Goal: Information Seeking & Learning: Learn about a topic

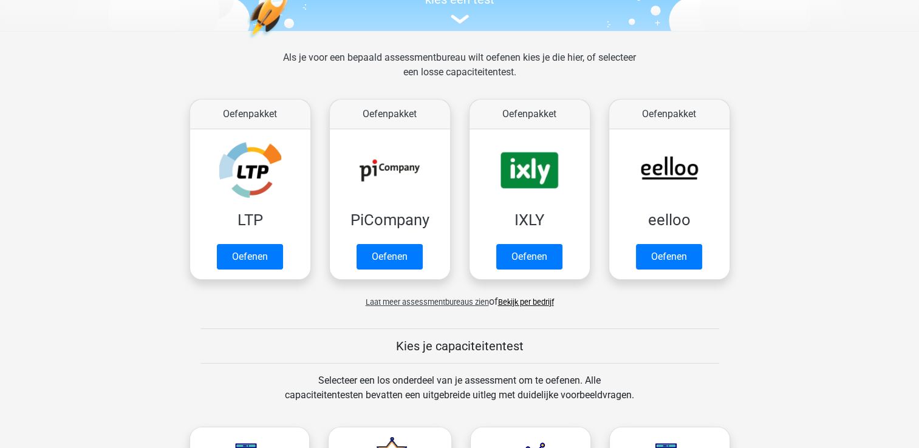
scroll to position [122, 0]
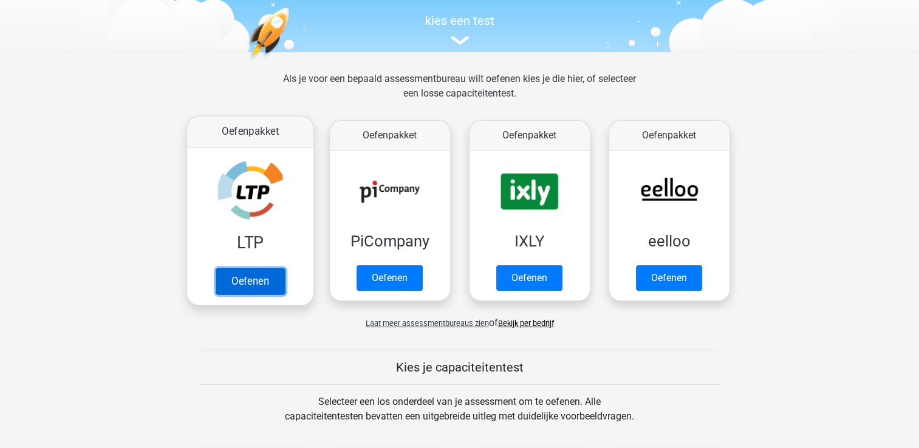
click at [250, 281] on link "Oefenen" at bounding box center [249, 281] width 69 height 27
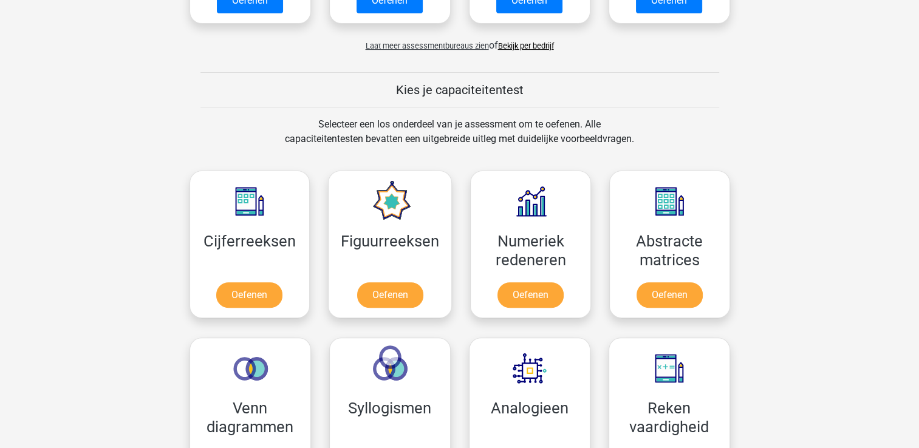
scroll to position [425, 0]
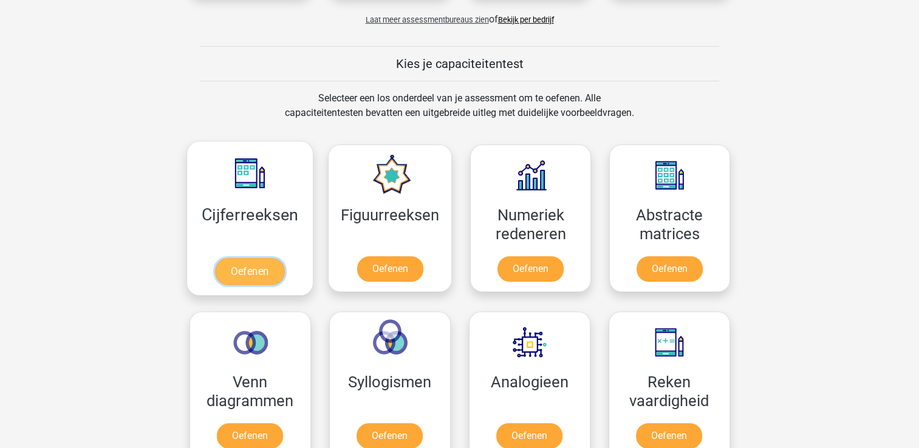
click at [243, 269] on link "Oefenen" at bounding box center [249, 271] width 69 height 27
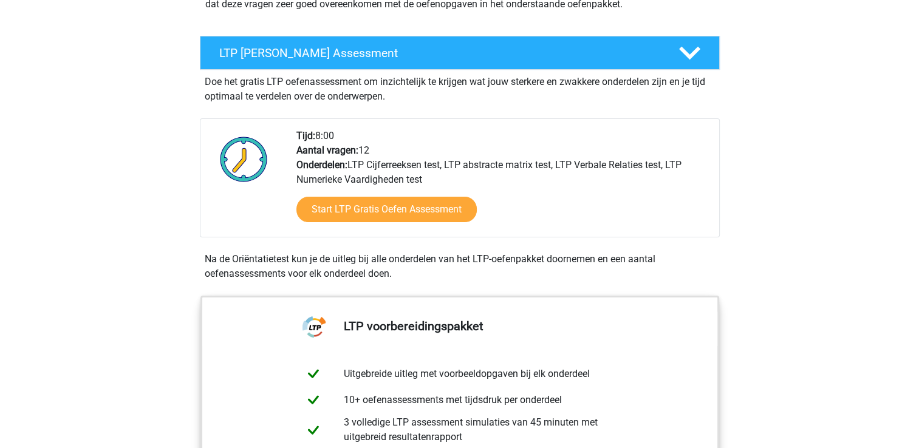
scroll to position [304, 0]
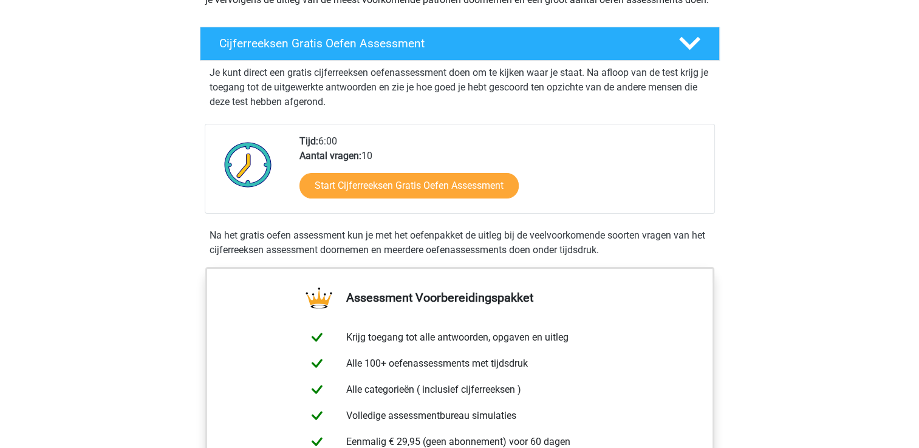
scroll to position [182, 0]
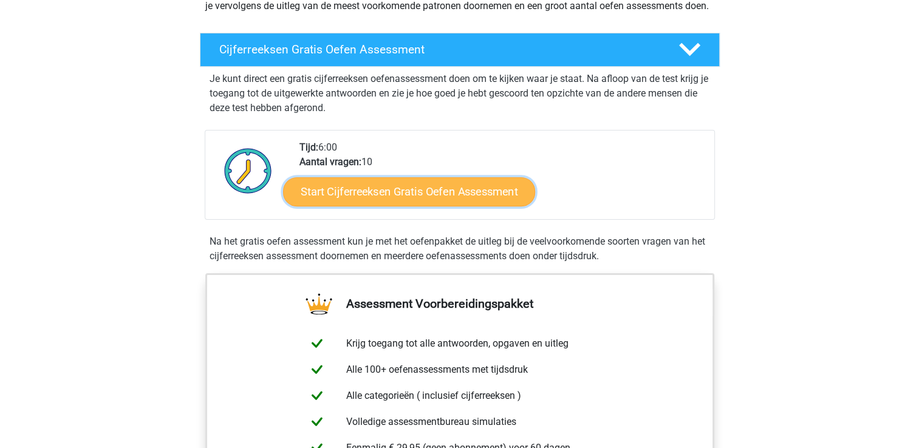
click at [416, 205] on link "Start Cijferreeksen Gratis Oefen Assessment" at bounding box center [409, 191] width 252 height 29
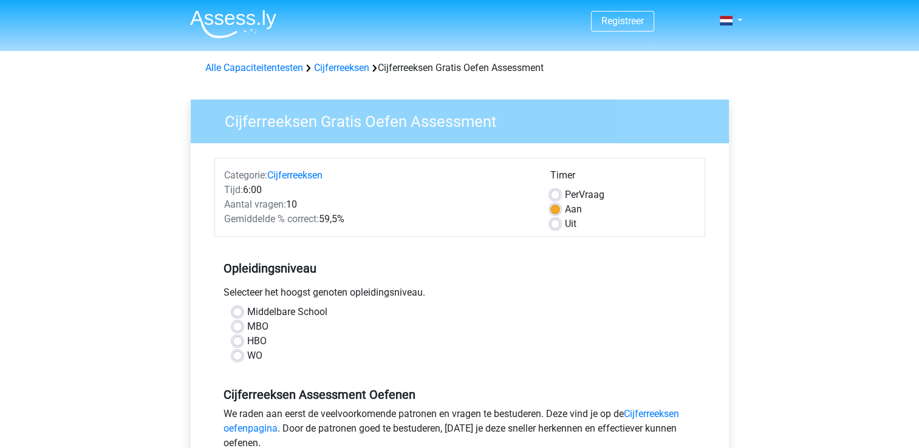
click at [247, 341] on label "HBO" at bounding box center [256, 341] width 19 height 15
click at [237, 341] on input "HBO" at bounding box center [238, 340] width 10 height 12
radio input "true"
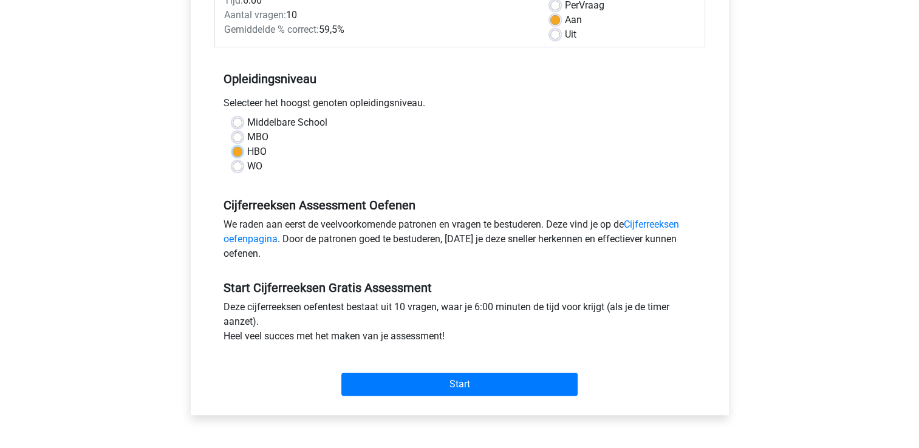
scroll to position [243, 0]
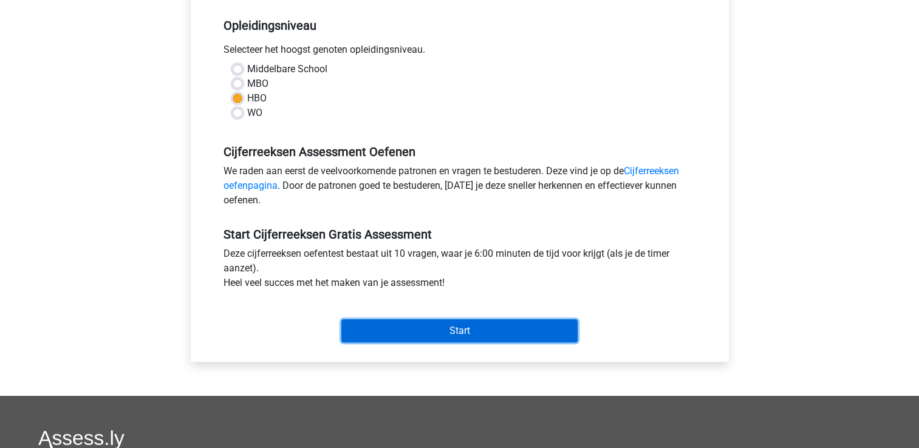
click at [442, 326] on input "Start" at bounding box center [459, 331] width 236 height 23
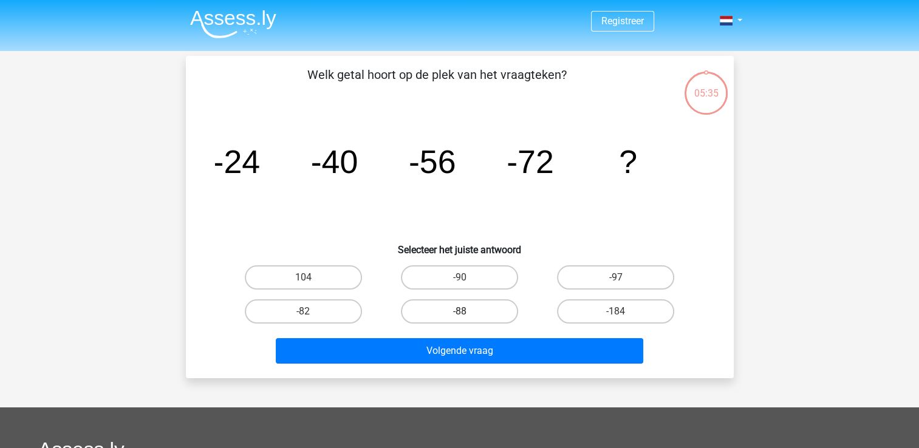
click at [457, 315] on label "-88" at bounding box center [459, 312] width 117 height 24
click at [459, 315] on input "-88" at bounding box center [463, 316] width 8 height 8
radio input "true"
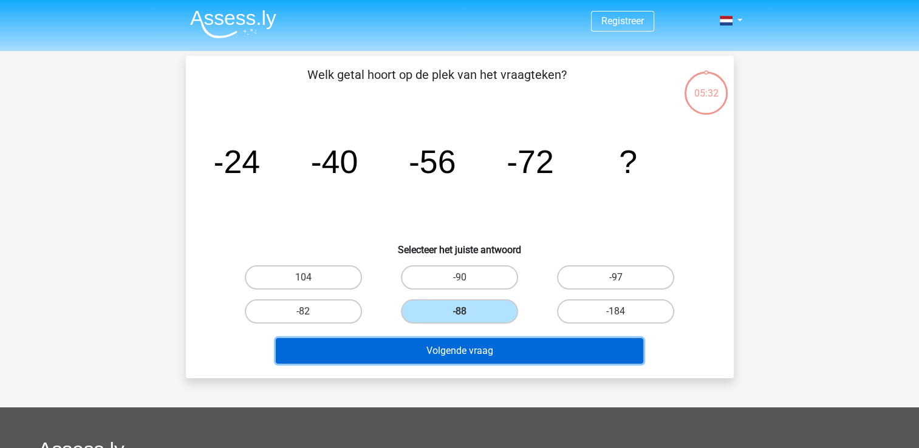
click at [457, 344] on button "Volgende vraag" at bounding box center [460, 351] width 368 height 26
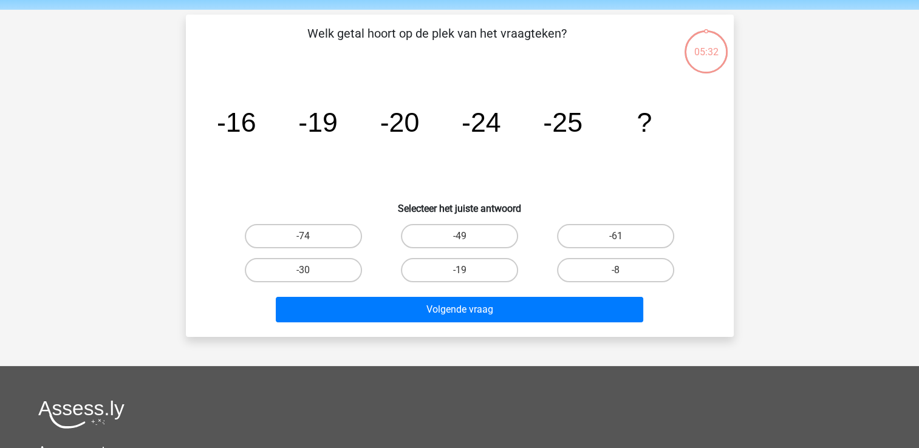
scroll to position [56, 0]
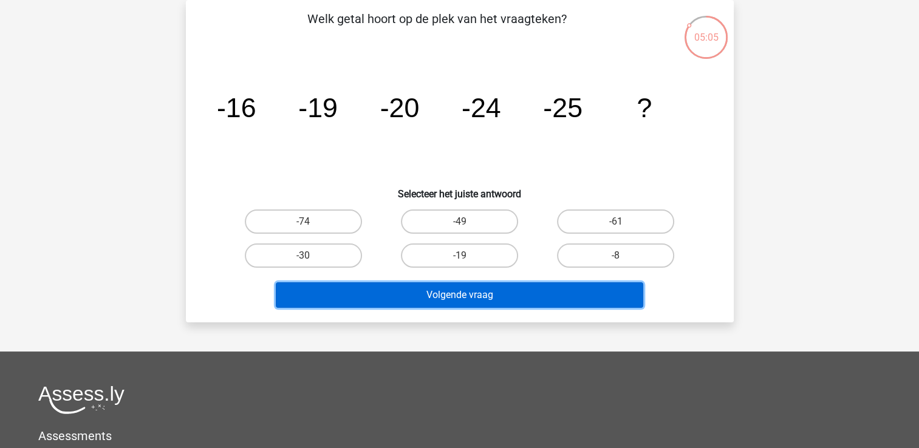
click at [457, 290] on button "Volgende vraag" at bounding box center [460, 296] width 368 height 26
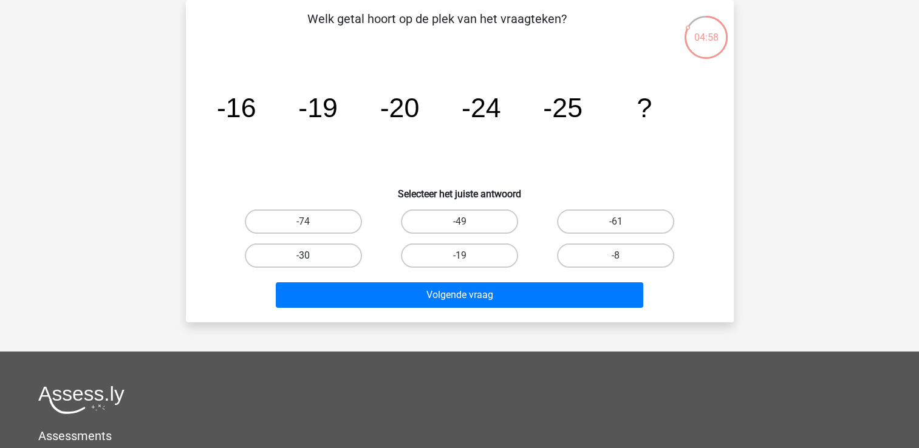
click at [255, 262] on label "-30" at bounding box center [303, 256] width 117 height 24
click at [303, 262] on input "-30" at bounding box center [307, 260] width 8 height 8
radio input "true"
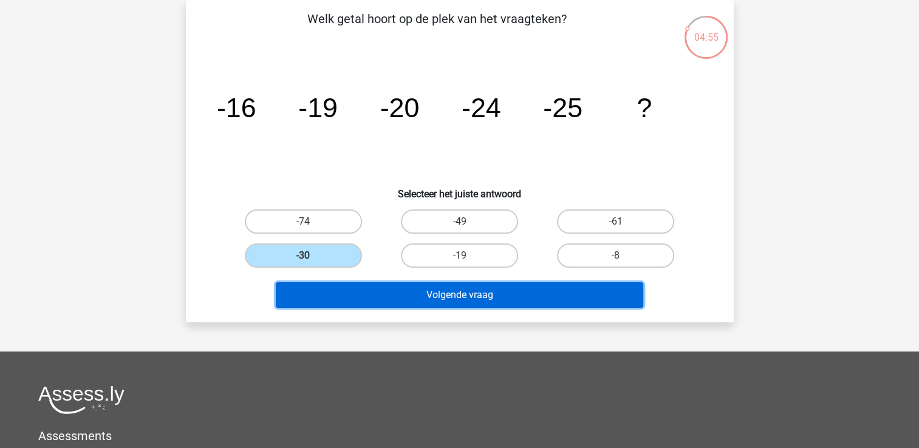
click at [464, 295] on button "Volgende vraag" at bounding box center [460, 296] width 368 height 26
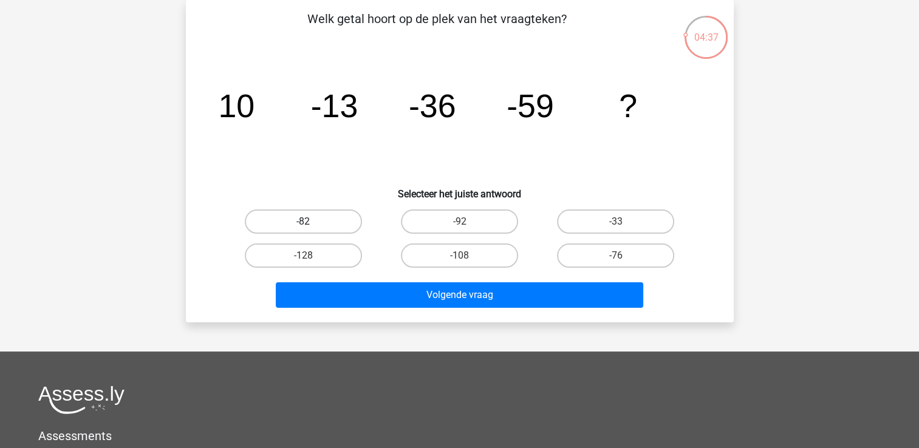
click at [314, 222] on label "-82" at bounding box center [303, 222] width 117 height 24
click at [311, 222] on input "-82" at bounding box center [307, 226] width 8 height 8
radio input "true"
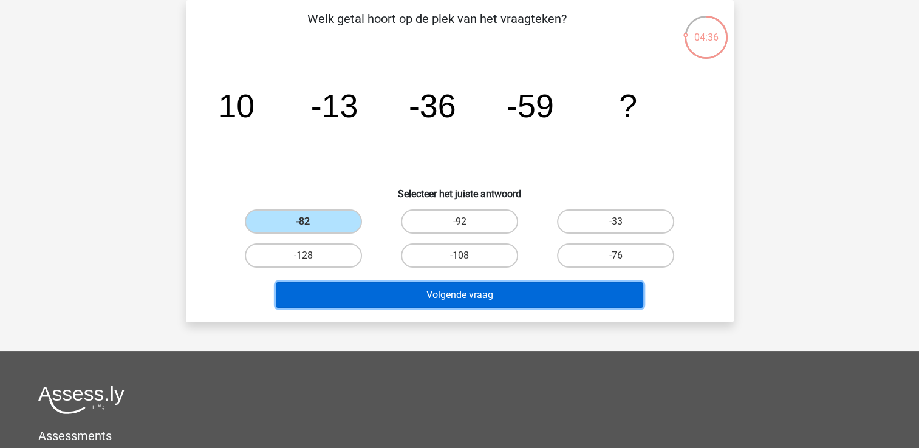
click at [437, 286] on button "Volgende vraag" at bounding box center [460, 296] width 368 height 26
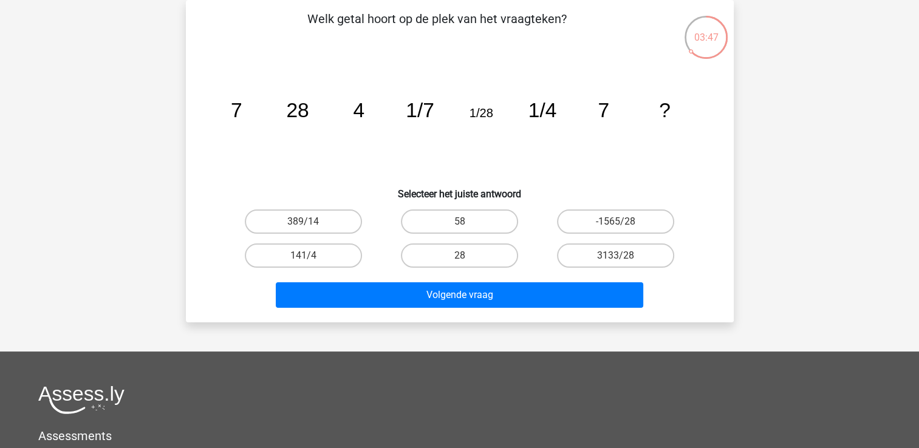
click at [460, 256] on input "28" at bounding box center [463, 260] width 8 height 8
radio input "true"
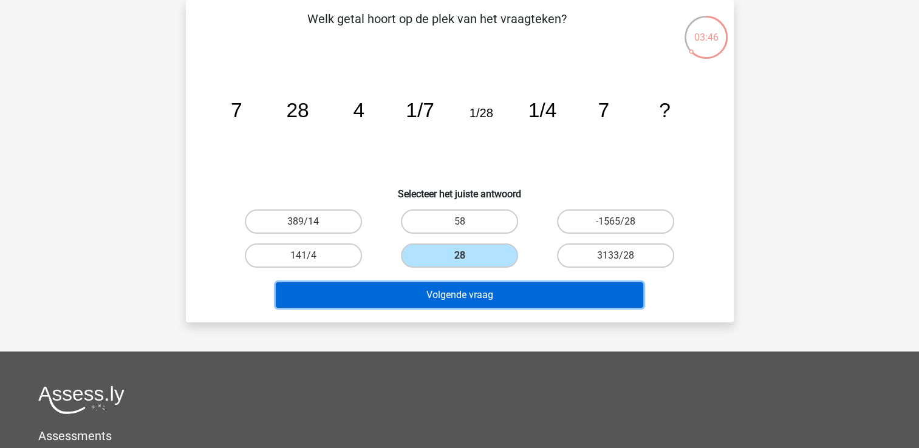
click at [469, 294] on button "Volgende vraag" at bounding box center [460, 296] width 368 height 26
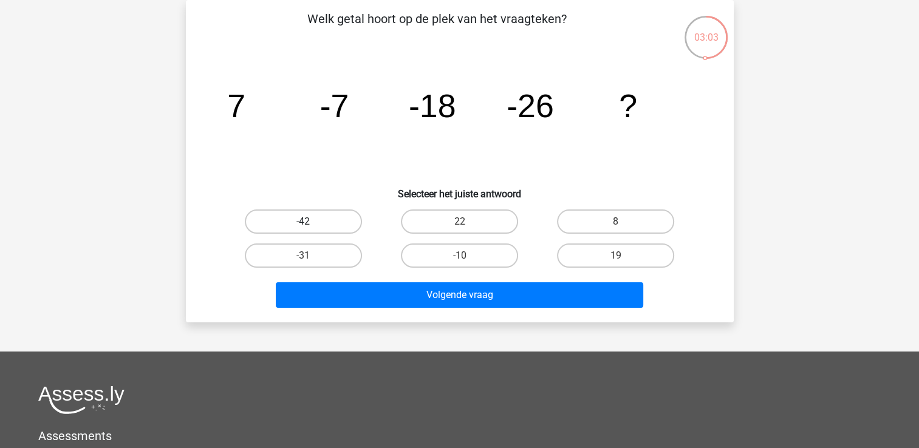
click at [318, 220] on label "-42" at bounding box center [303, 222] width 117 height 24
click at [311, 222] on input "-42" at bounding box center [307, 226] width 8 height 8
radio input "true"
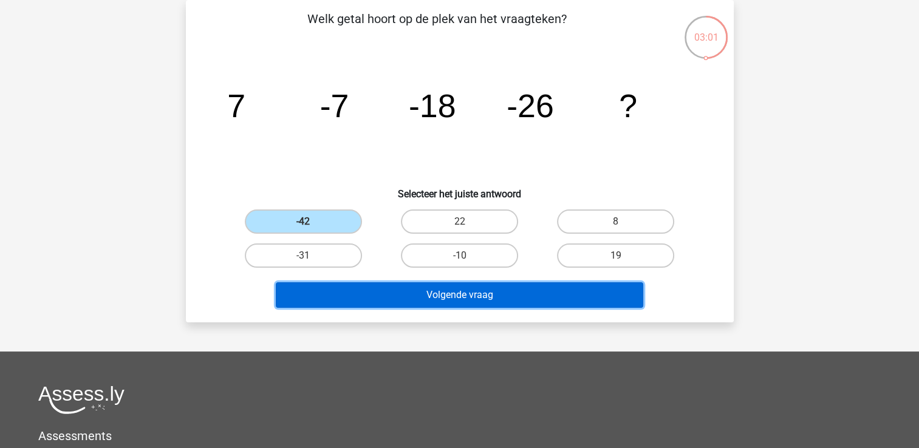
click at [412, 292] on button "Volgende vraag" at bounding box center [460, 296] width 368 height 26
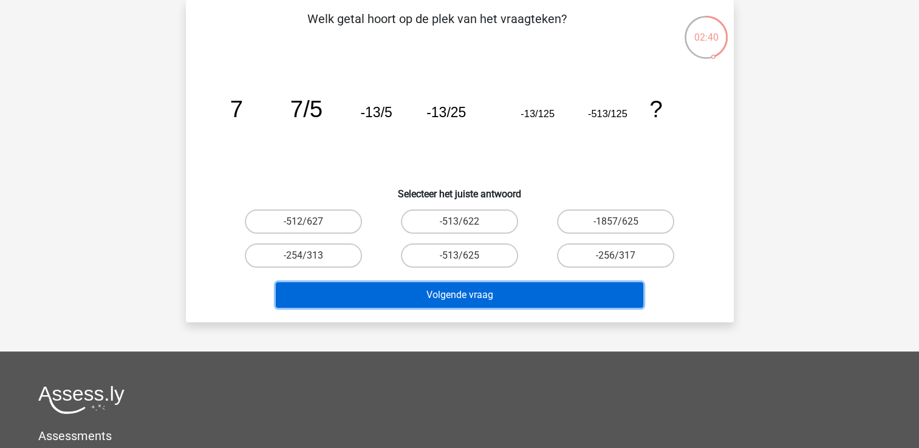
click at [412, 292] on button "Volgende vraag" at bounding box center [460, 296] width 368 height 26
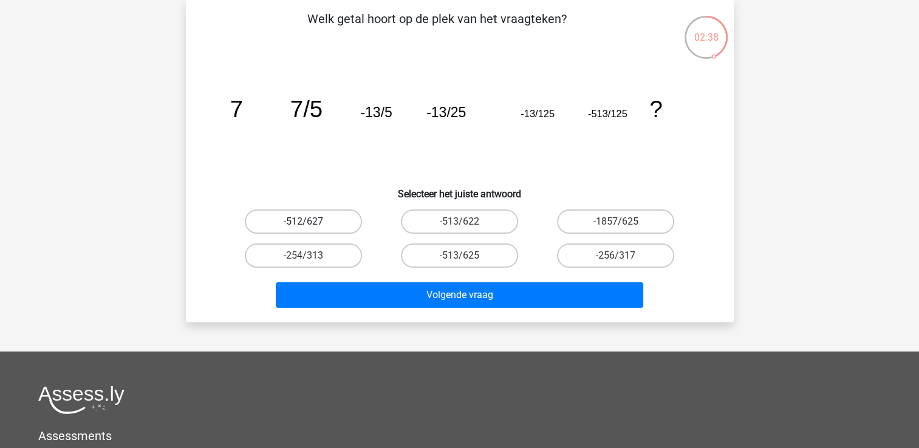
click at [354, 215] on label "-512/627" at bounding box center [303, 222] width 117 height 24
click at [311, 222] on input "-512/627" at bounding box center [307, 226] width 8 height 8
radio input "true"
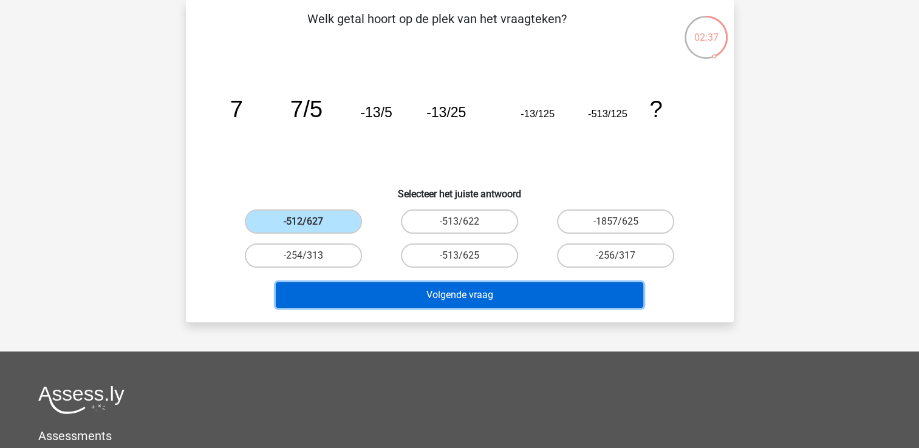
click at [391, 286] on button "Volgende vraag" at bounding box center [460, 296] width 368 height 26
click at [388, 283] on button "Volgende vraag" at bounding box center [460, 296] width 368 height 26
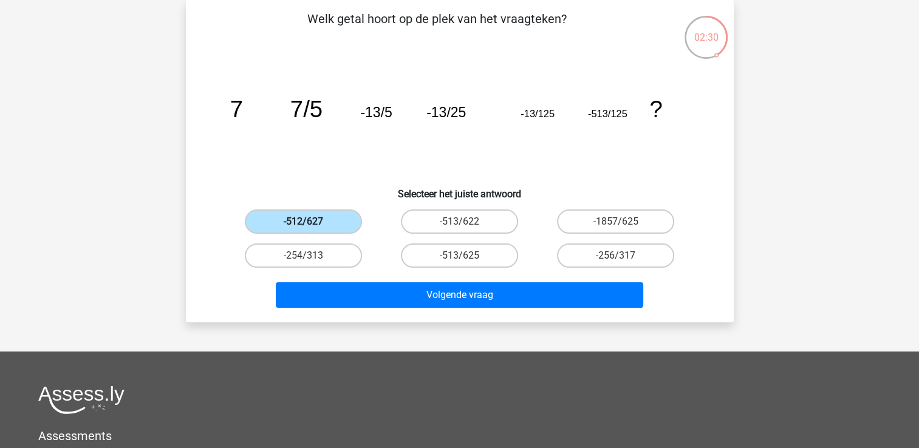
click at [322, 219] on label "-512/627" at bounding box center [303, 222] width 117 height 24
click at [311, 222] on input "-512/627" at bounding box center [307, 226] width 8 height 8
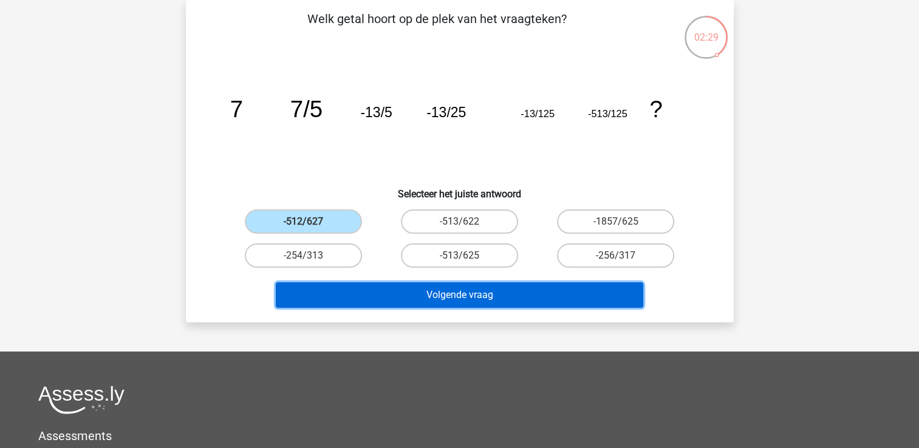
click at [396, 293] on button "Volgende vraag" at bounding box center [460, 296] width 368 height 26
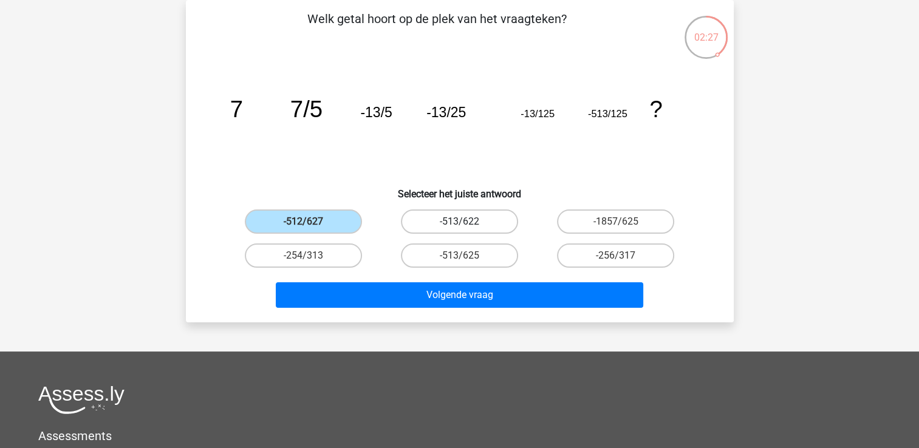
click at [452, 225] on label "-513/622" at bounding box center [459, 222] width 117 height 24
click at [459, 225] on input "-513/622" at bounding box center [463, 226] width 8 height 8
radio input "true"
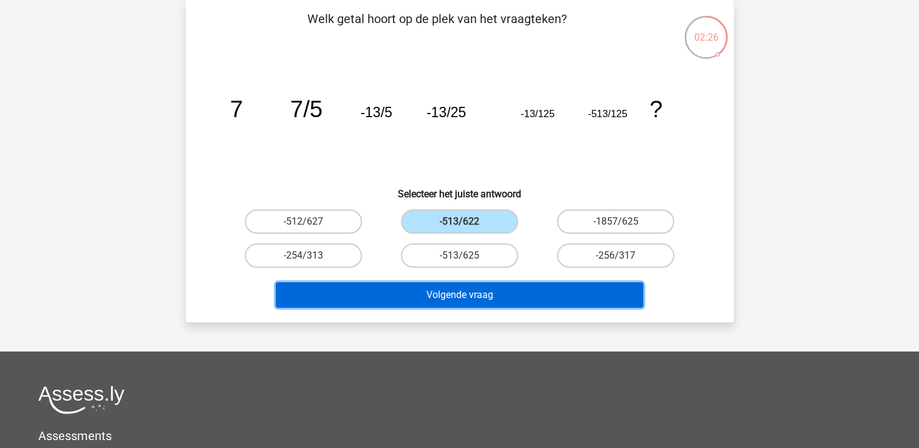
click at [452, 290] on button "Volgende vraag" at bounding box center [460, 296] width 368 height 26
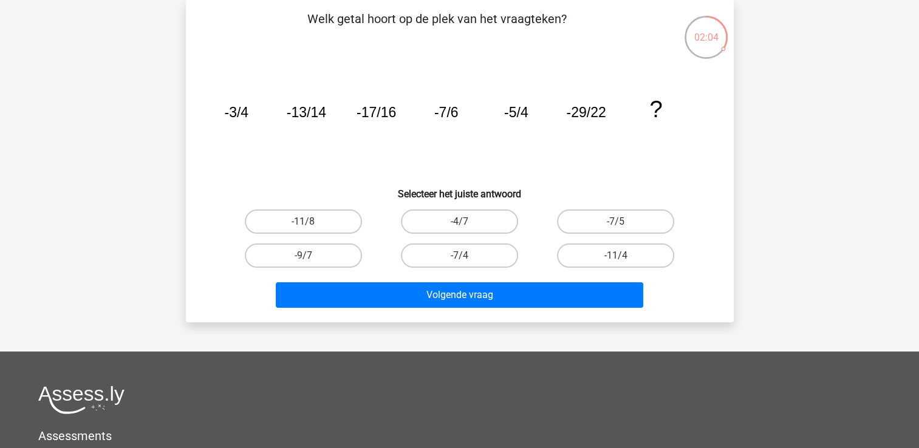
click at [465, 256] on input "-7/4" at bounding box center [463, 260] width 8 height 8
radio input "true"
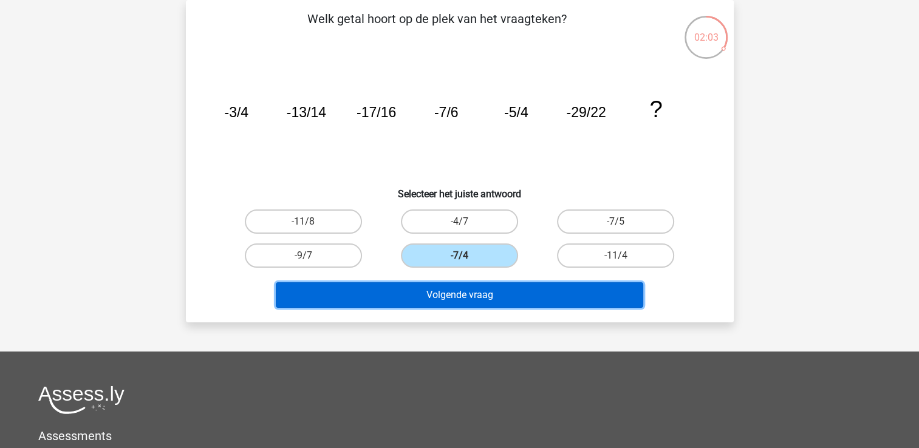
click at [454, 291] on button "Volgende vraag" at bounding box center [460, 296] width 368 height 26
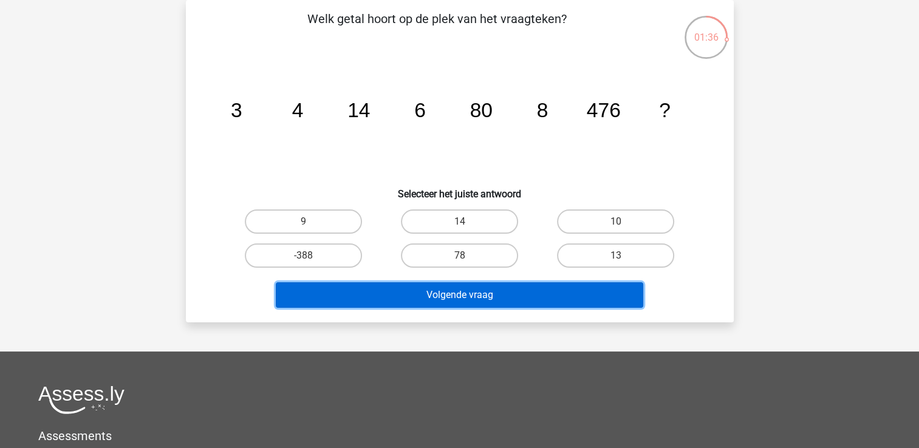
click at [453, 287] on button "Volgende vraag" at bounding box center [460, 296] width 368 height 26
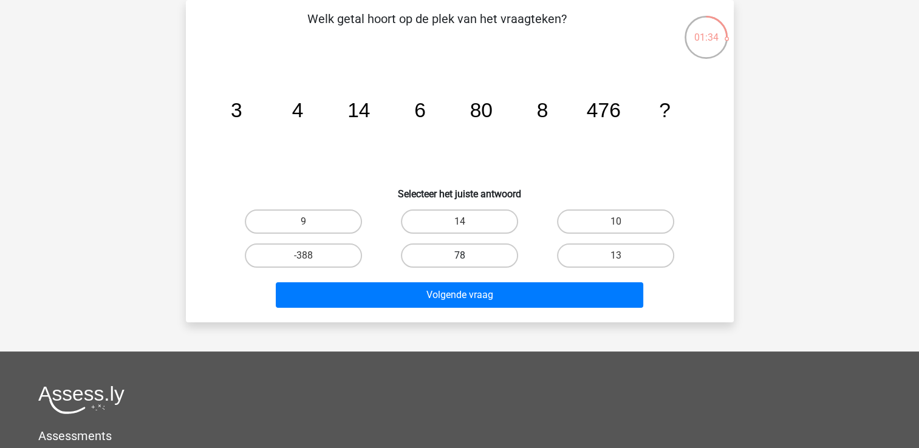
click at [457, 255] on label "78" at bounding box center [459, 256] width 117 height 24
click at [459, 256] on input "78" at bounding box center [463, 260] width 8 height 8
radio input "true"
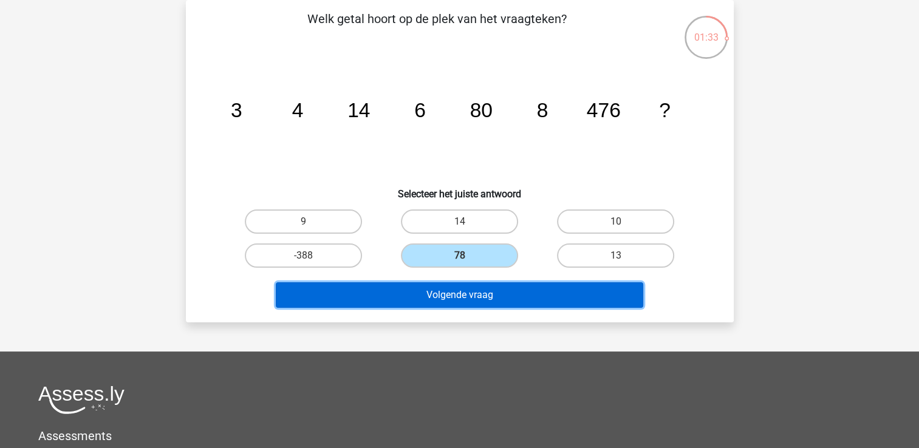
click at [454, 298] on button "Volgende vraag" at bounding box center [460, 296] width 368 height 26
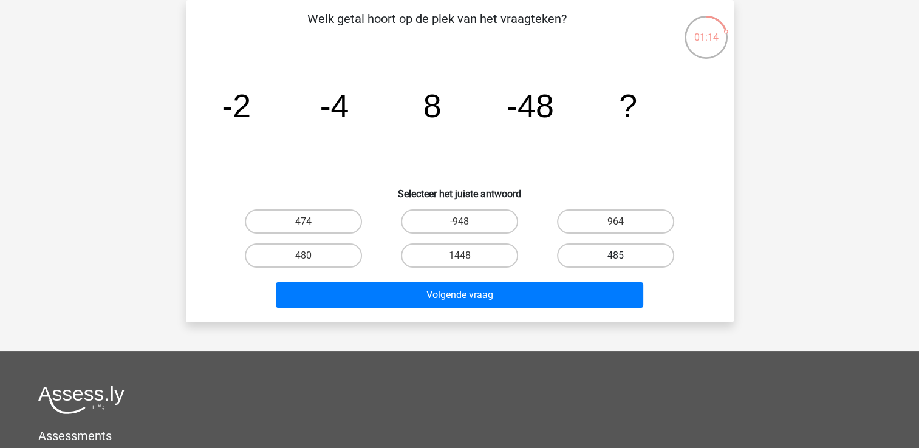
click at [615, 259] on label "485" at bounding box center [615, 256] width 117 height 24
click at [616, 259] on input "485" at bounding box center [620, 260] width 8 height 8
radio input "true"
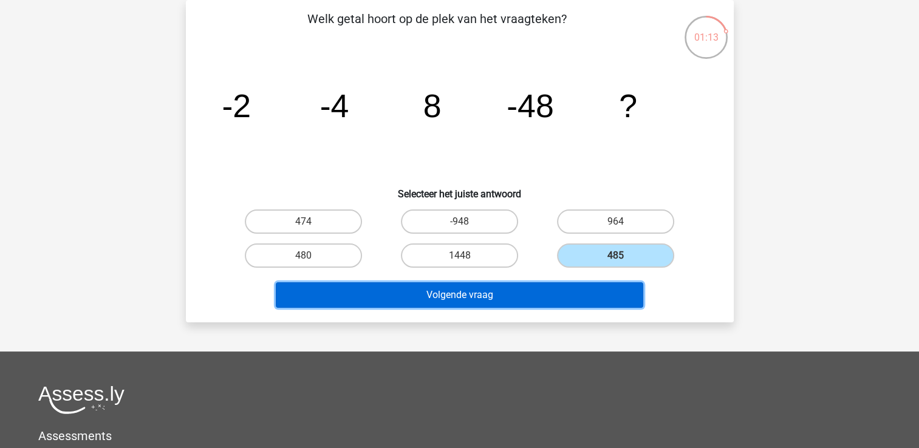
click at [563, 290] on button "Volgende vraag" at bounding box center [460, 296] width 368 height 26
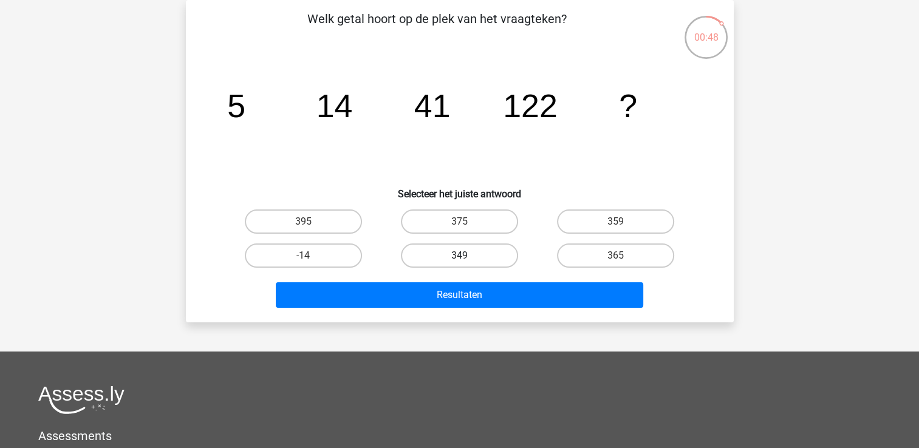
click at [470, 256] on label "349" at bounding box center [459, 256] width 117 height 24
click at [467, 256] on input "349" at bounding box center [463, 260] width 8 height 8
radio input "true"
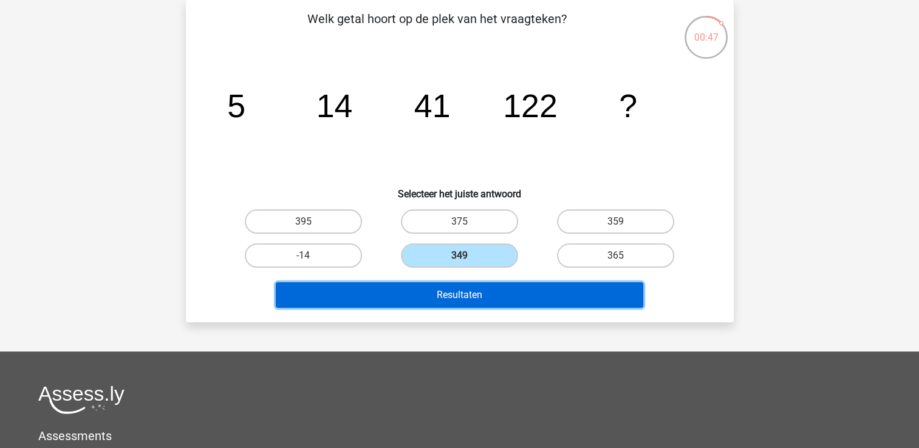
click at [476, 283] on button "Resultaten" at bounding box center [460, 296] width 368 height 26
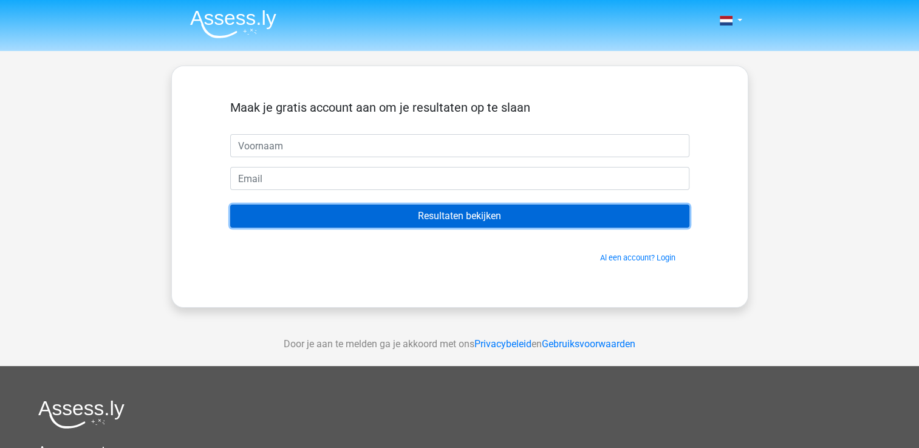
click at [520, 211] on input "Resultaten bekijken" at bounding box center [459, 216] width 459 height 23
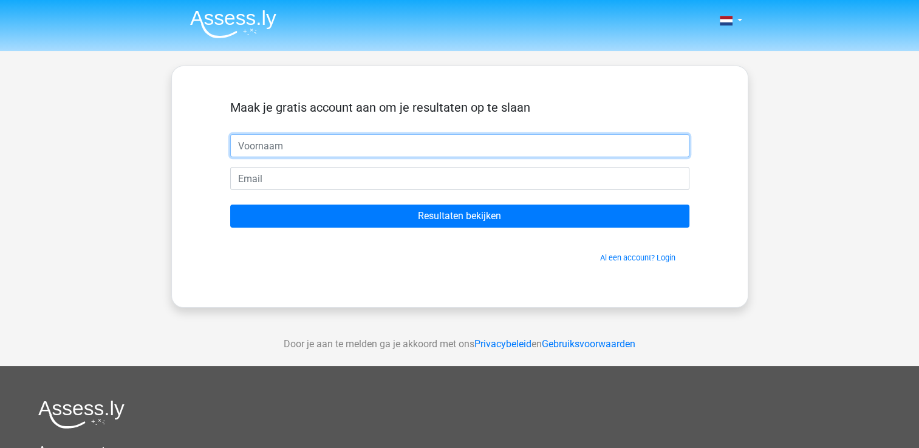
click at [355, 148] on input "text" at bounding box center [459, 145] width 459 height 23
click at [337, 155] on input "text" at bounding box center [459, 145] width 459 height 23
type input "Luc"
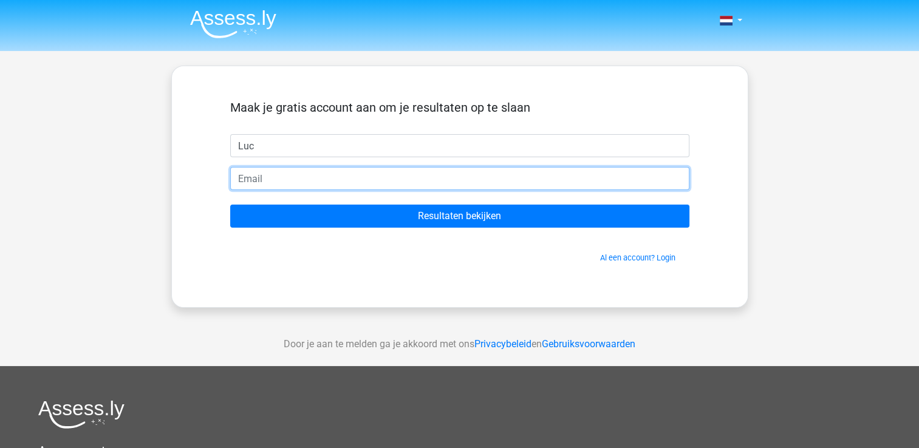
click at [331, 181] on input "email" at bounding box center [459, 178] width 459 height 23
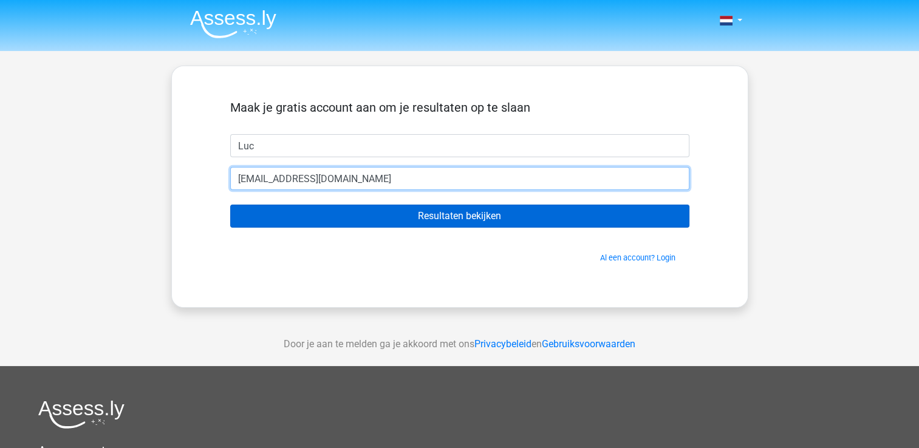
type input "[EMAIL_ADDRESS][DOMAIN_NAME]"
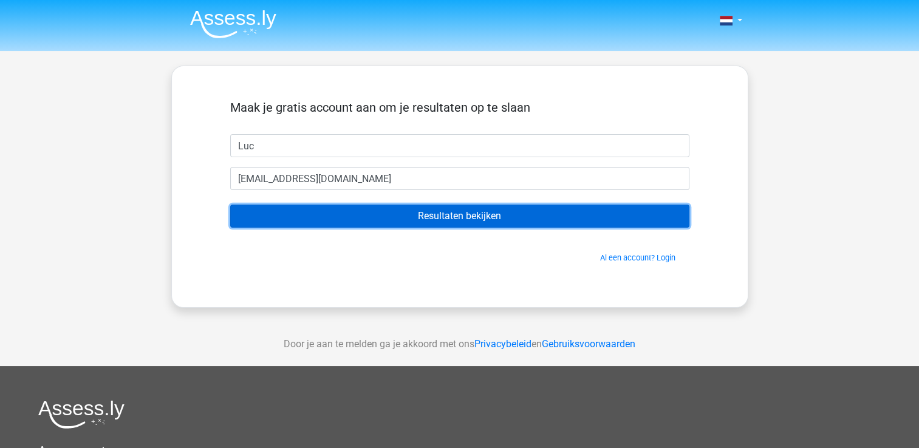
click at [389, 210] on input "Resultaten bekijken" at bounding box center [459, 216] width 459 height 23
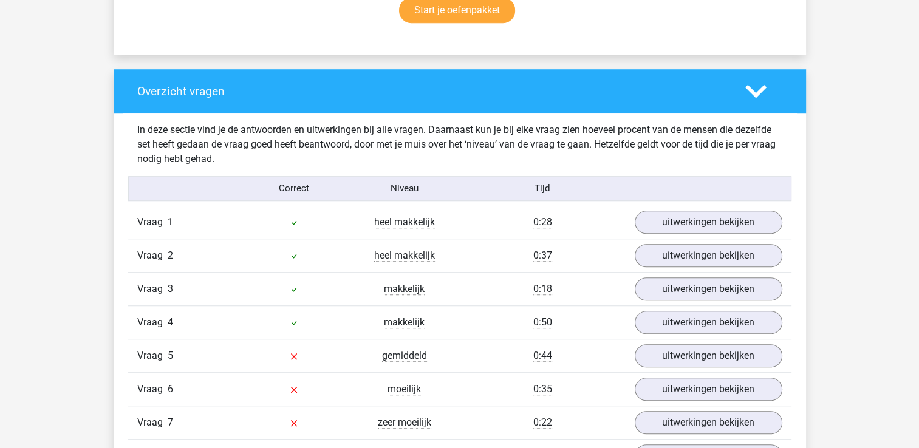
scroll to position [851, 0]
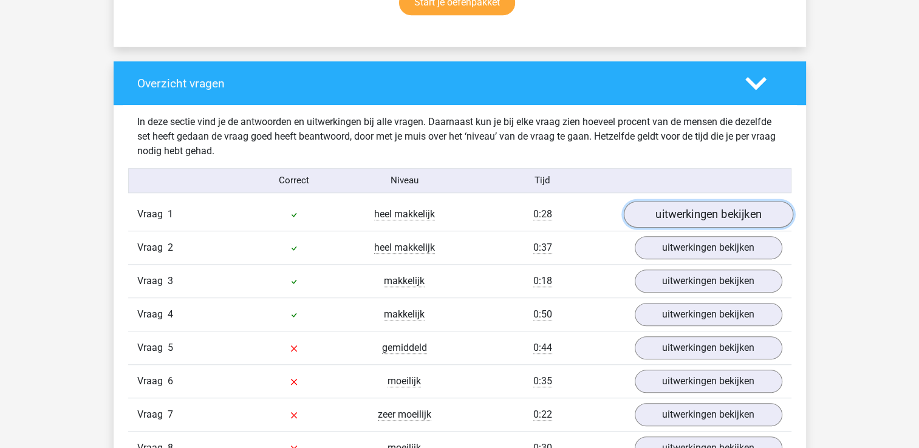
click at [706, 213] on link "uitwerkingen bekijken" at bounding box center [708, 214] width 170 height 27
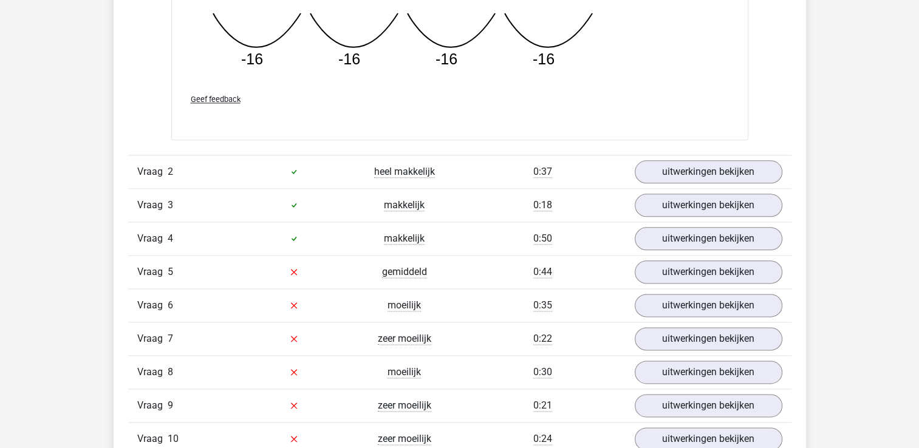
scroll to position [1458, 0]
click at [722, 171] on link "uitwerkingen bekijken" at bounding box center [708, 171] width 170 height 27
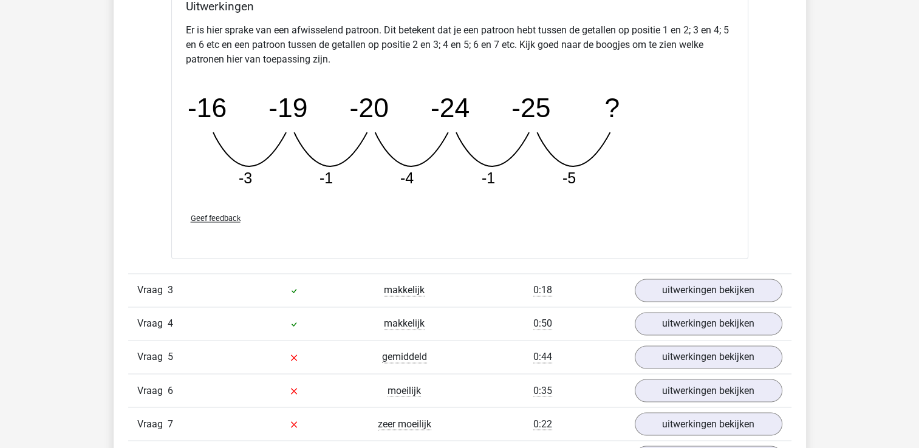
scroll to position [1944, 0]
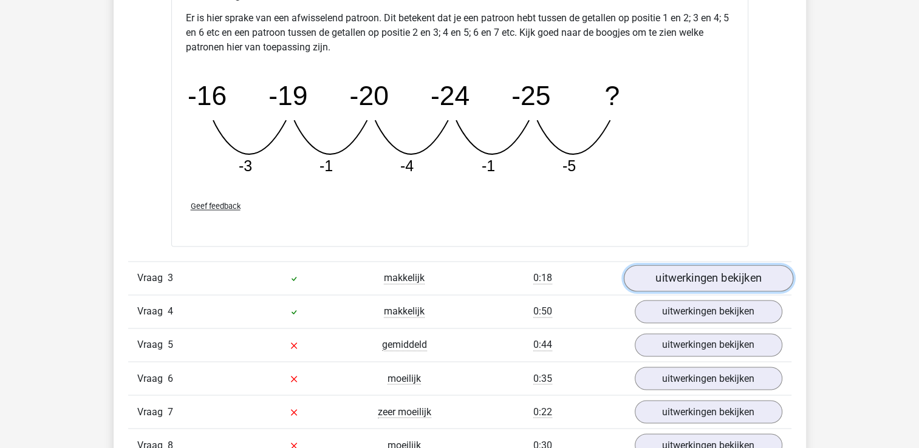
click at [744, 273] on link "uitwerkingen bekijken" at bounding box center [708, 279] width 170 height 27
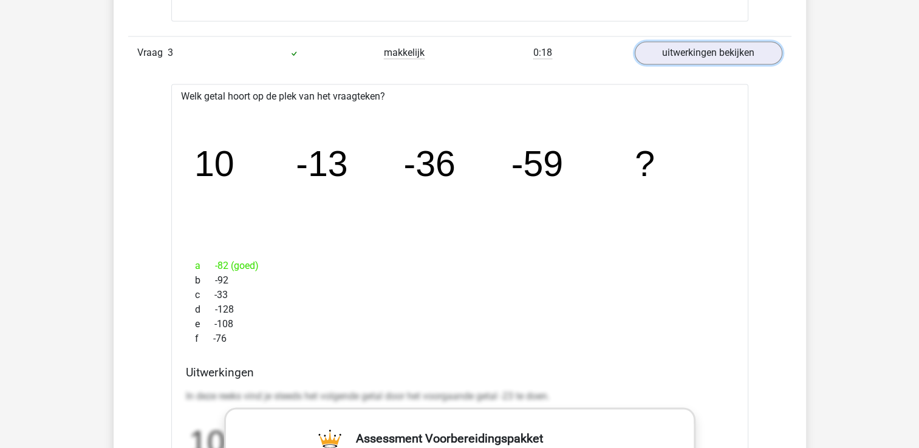
scroll to position [2126, 0]
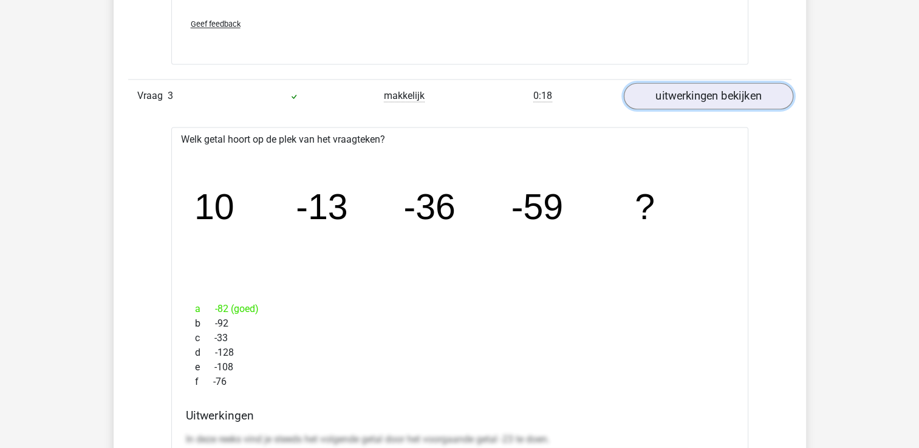
click at [719, 89] on link "uitwerkingen bekijken" at bounding box center [708, 96] width 170 height 27
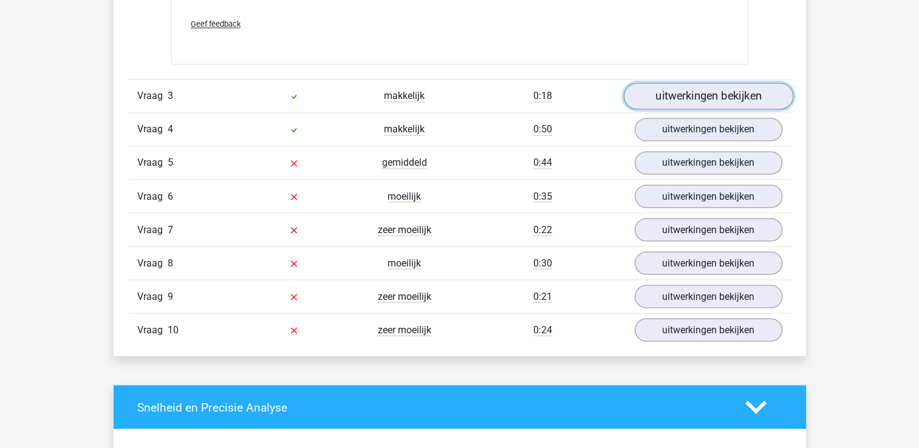
click at [719, 89] on link "uitwerkingen bekijken" at bounding box center [708, 96] width 170 height 27
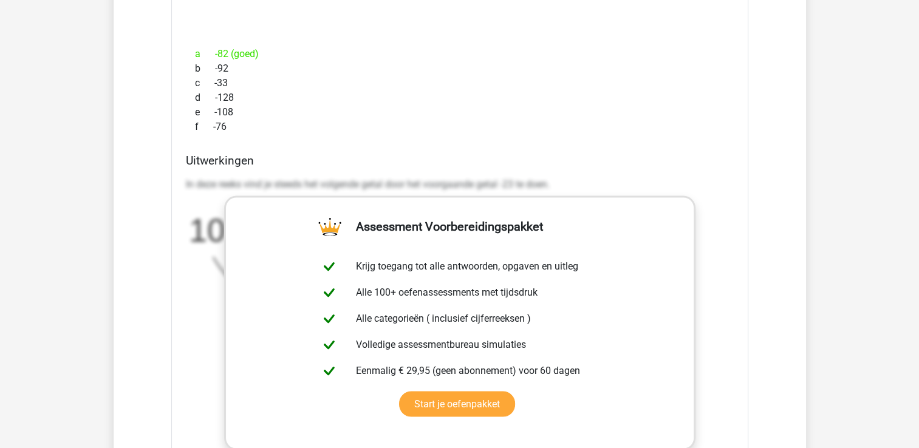
scroll to position [2491, 0]
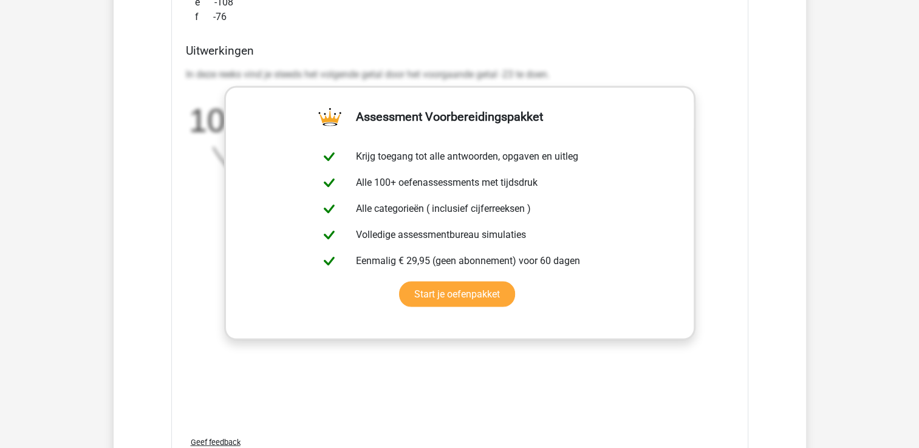
click at [732, 132] on div "In deze reeks vind je steeds het volgende getal door het voorgaande getal -23 t…" at bounding box center [460, 141] width 548 height 156
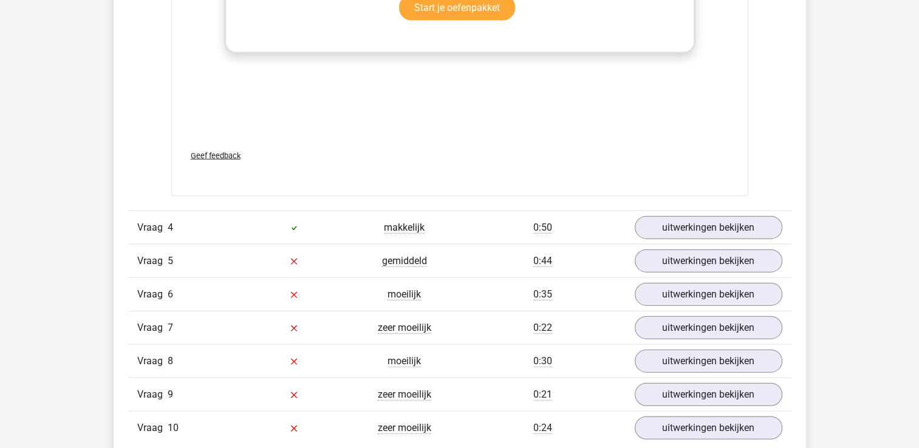
scroll to position [2795, 0]
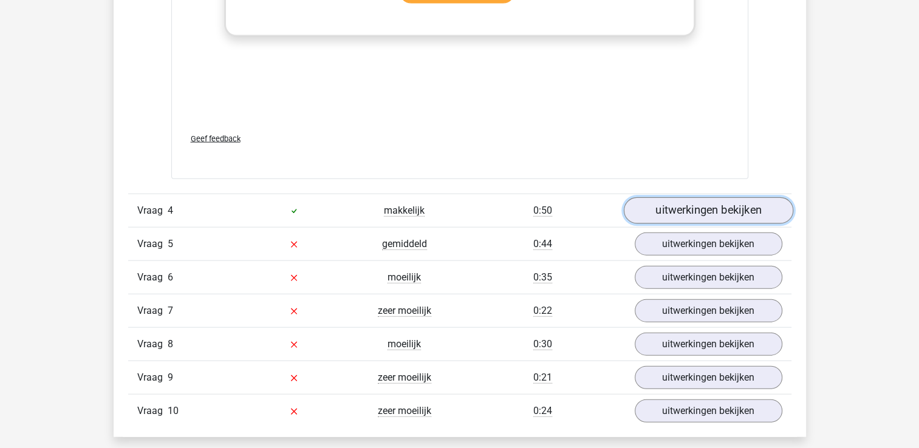
click at [718, 211] on link "uitwerkingen bekijken" at bounding box center [708, 210] width 170 height 27
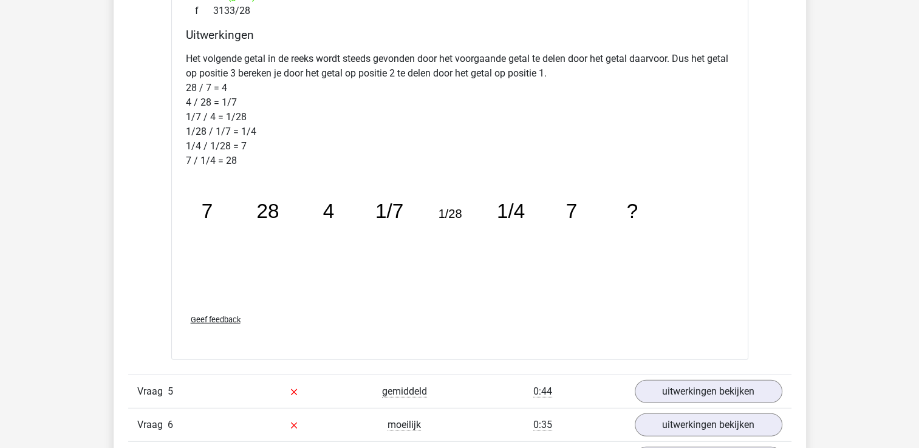
scroll to position [3281, 0]
click at [216, 317] on span "Geef feedback" at bounding box center [216, 319] width 50 height 9
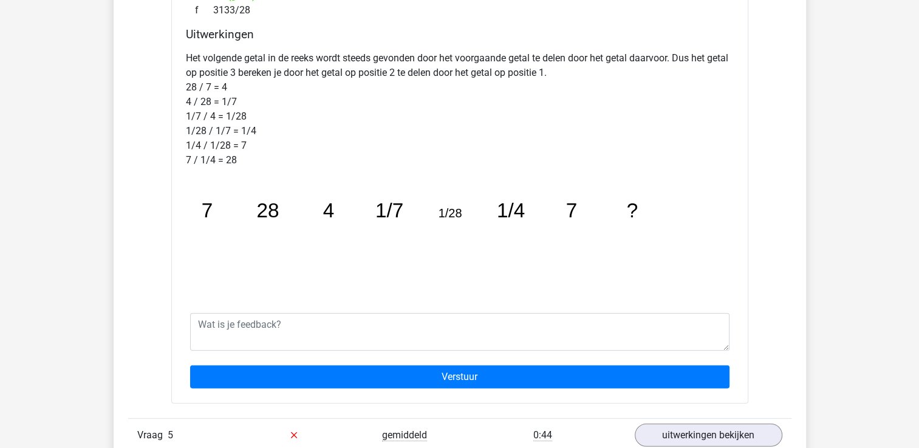
click at [238, 298] on div "Het volgende getal in de reeks wordt steeds gevonden door het voorgaande getal …" at bounding box center [460, 175] width 548 height 258
click at [411, 279] on icon "image/svg+xml 7 28 4 1/7 1/28 1/4 7 ?" at bounding box center [429, 238] width 486 height 122
click at [727, 346] on textarea at bounding box center [460, 333] width 540 height 38
click at [724, 228] on div "Het volgende getal in de reeks wordt steeds gevonden door het voorgaande getal …" at bounding box center [460, 175] width 548 height 258
click at [714, 431] on link "uitwerkingen bekijken" at bounding box center [708, 435] width 170 height 27
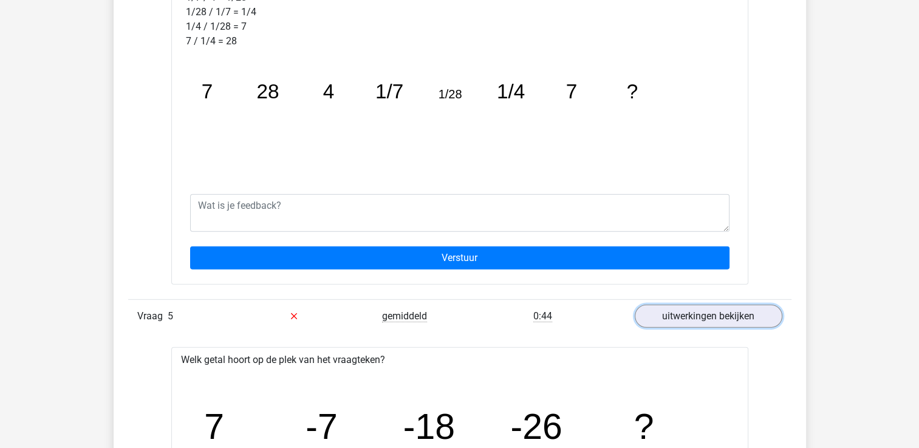
scroll to position [3402, 0]
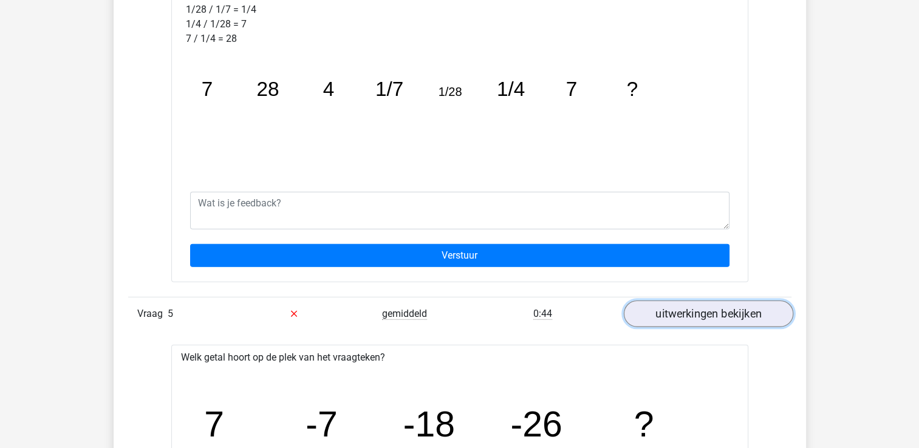
click at [678, 307] on link "uitwerkingen bekijken" at bounding box center [708, 314] width 170 height 27
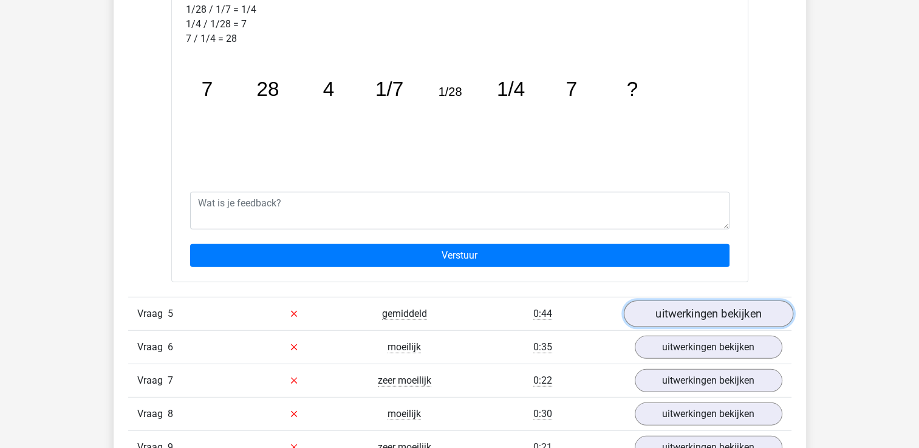
click at [680, 311] on link "uitwerkingen bekijken" at bounding box center [708, 314] width 170 height 27
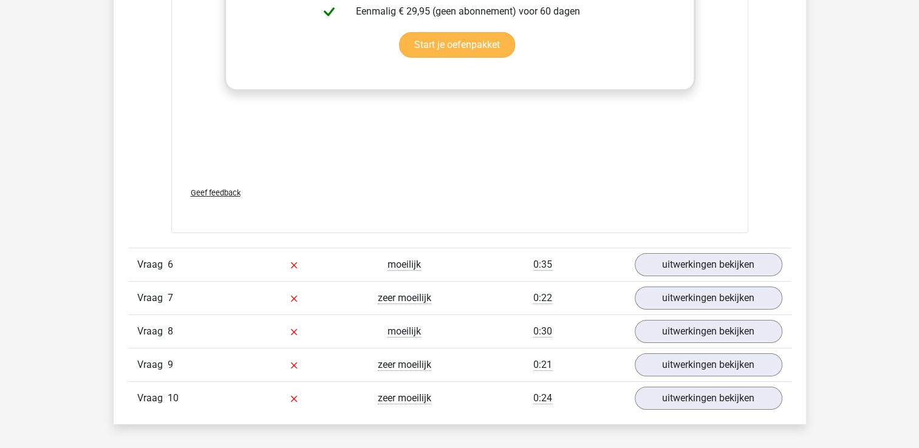
scroll to position [4253, 0]
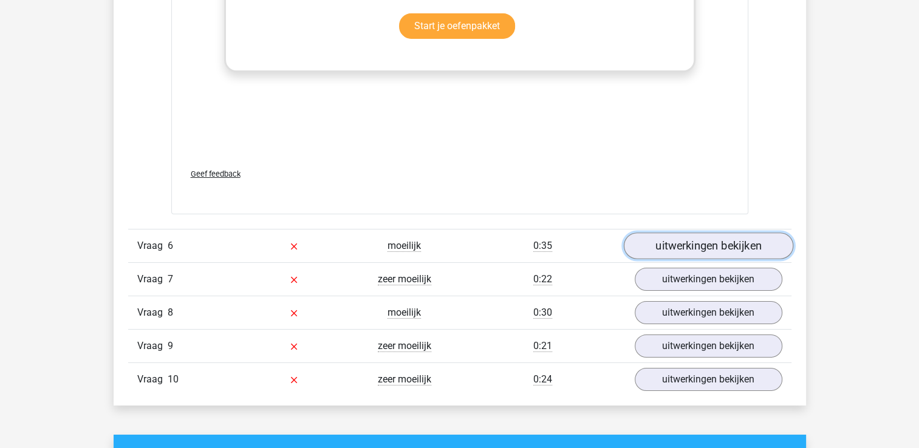
click at [698, 250] on link "uitwerkingen bekijken" at bounding box center [708, 246] width 170 height 27
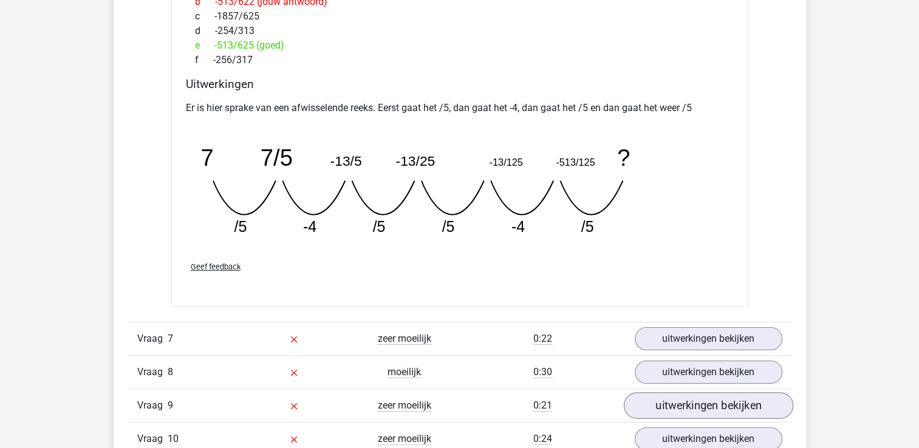
scroll to position [4860, 0]
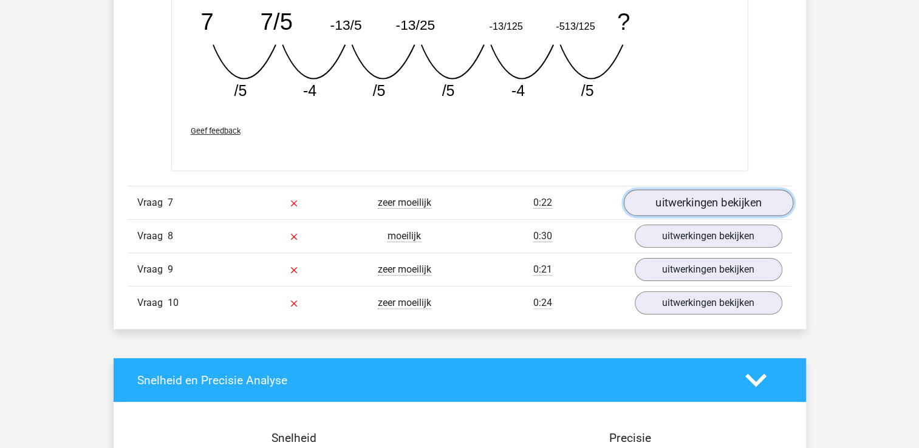
click at [677, 199] on link "uitwerkingen bekijken" at bounding box center [708, 203] width 170 height 27
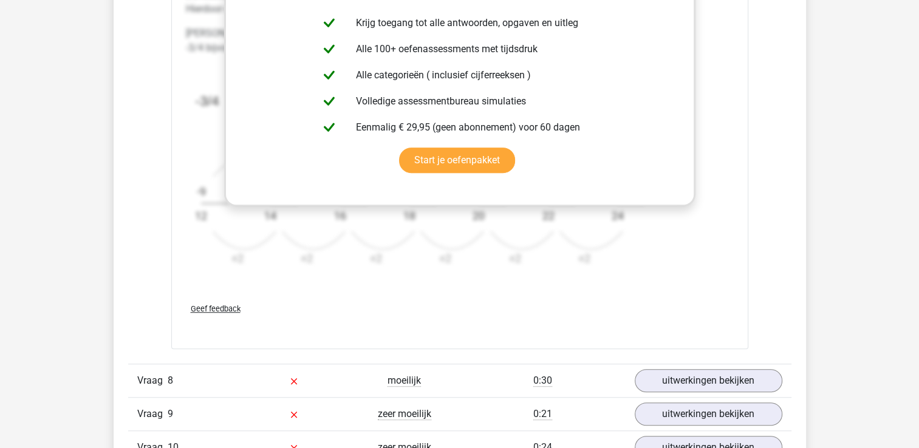
scroll to position [5468, 0]
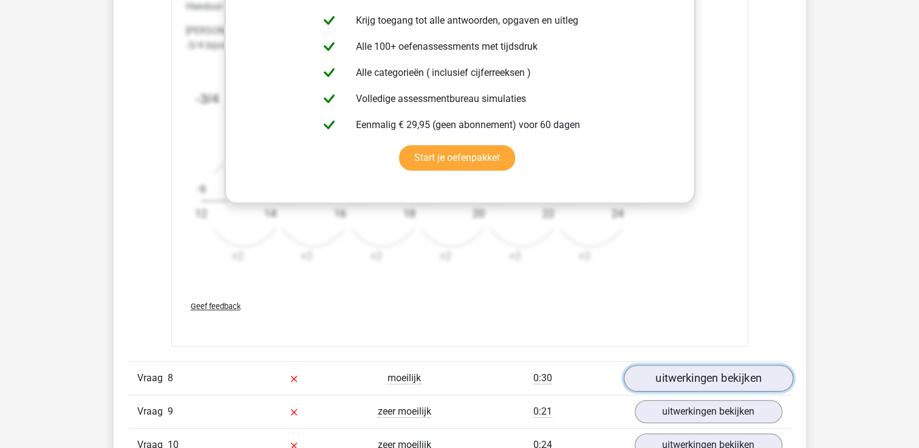
click at [691, 371] on link "uitwerkingen bekijken" at bounding box center [708, 378] width 170 height 27
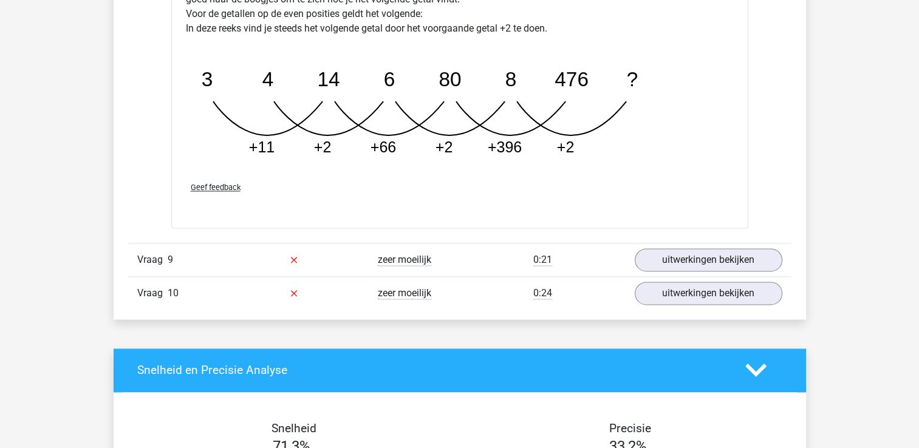
scroll to position [6258, 0]
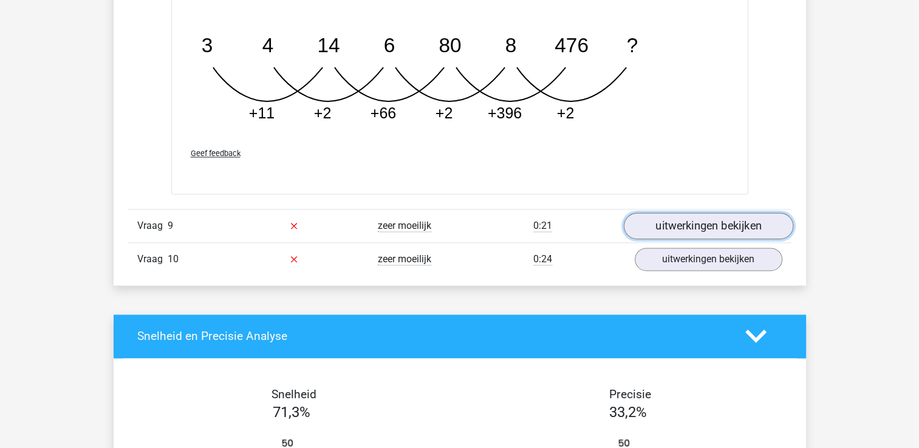
click at [727, 220] on link "uitwerkingen bekijken" at bounding box center [708, 226] width 170 height 27
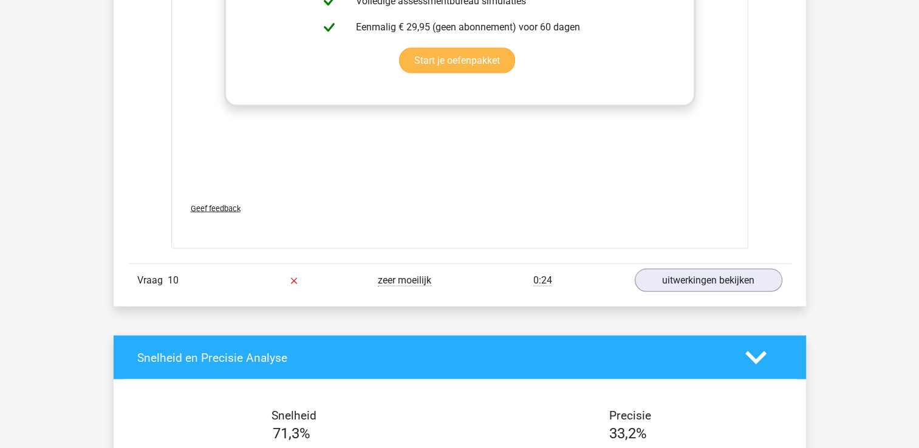
scroll to position [6987, 0]
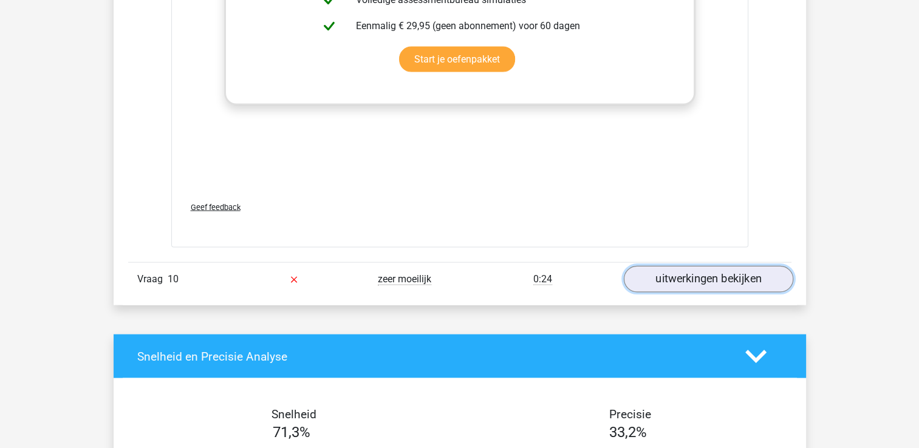
click at [716, 272] on link "uitwerkingen bekijken" at bounding box center [708, 279] width 170 height 27
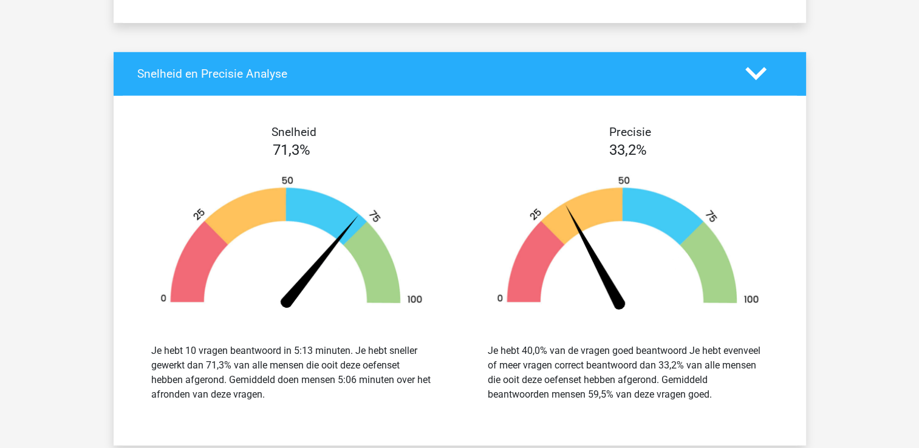
scroll to position [8020, 0]
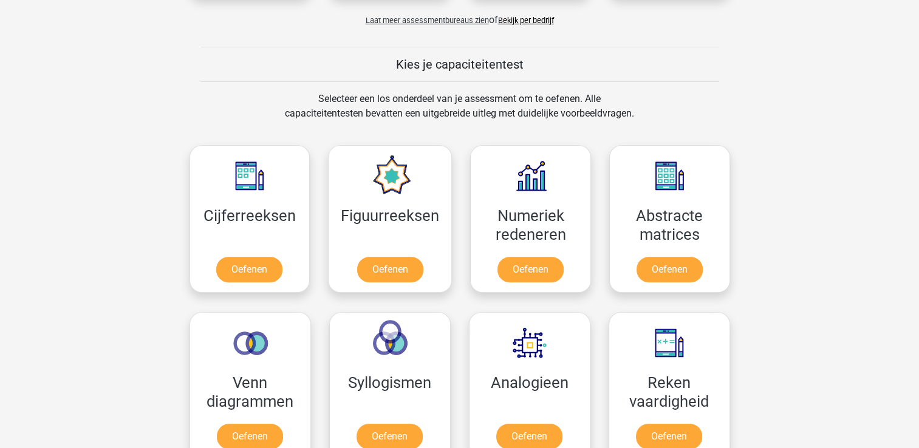
scroll to position [425, 0]
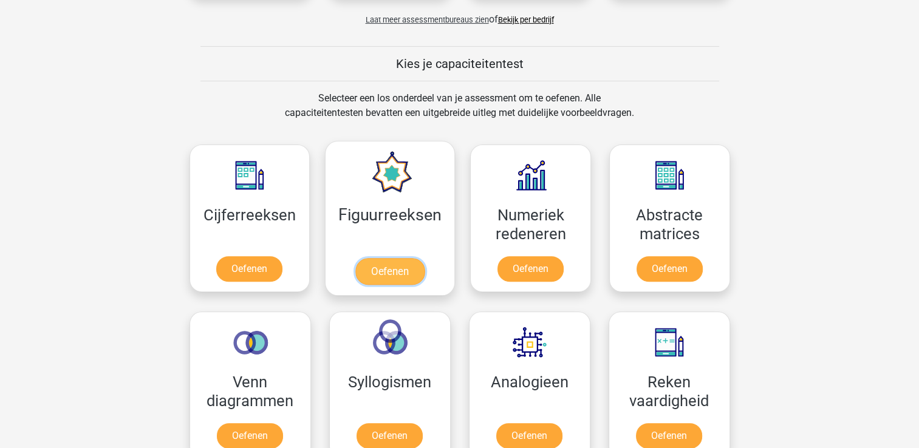
click at [397, 273] on link "Oefenen" at bounding box center [389, 271] width 69 height 27
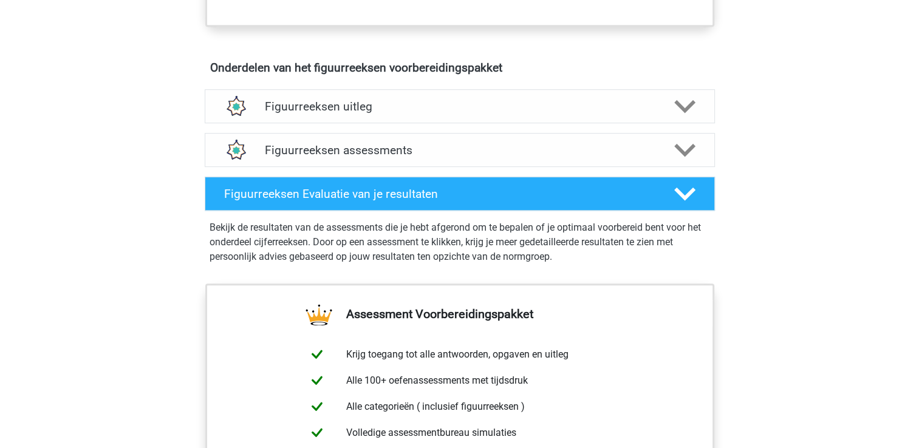
scroll to position [608, 0]
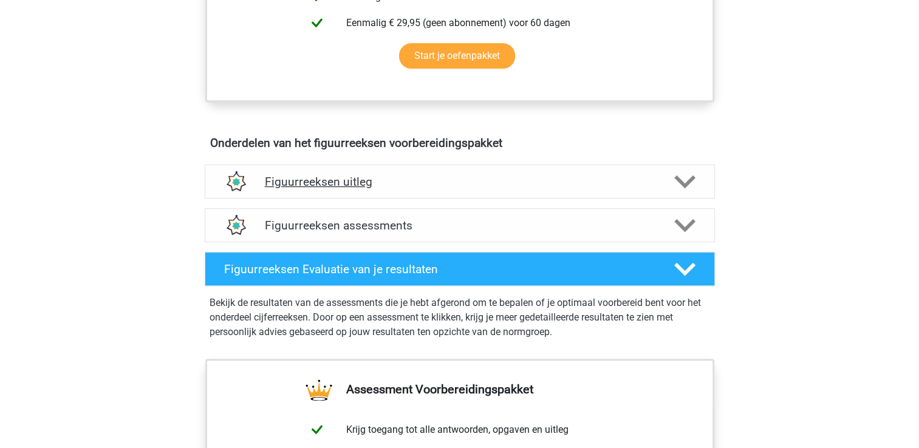
click at [684, 178] on icon at bounding box center [684, 181] width 21 height 21
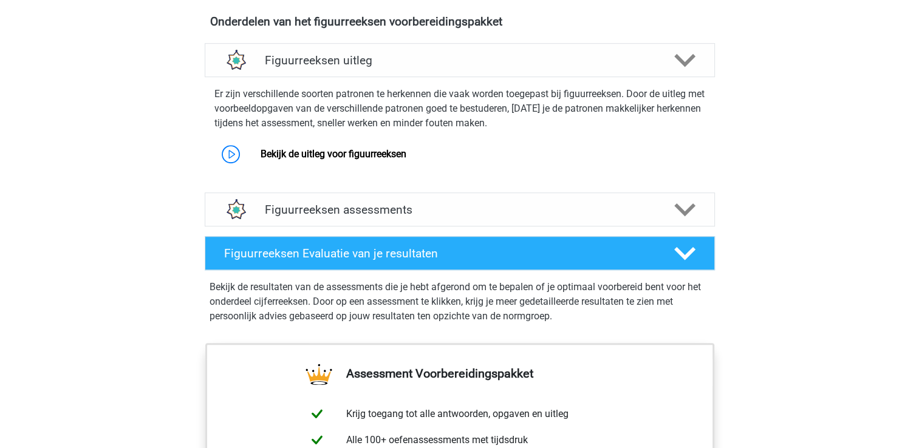
scroll to position [790, 0]
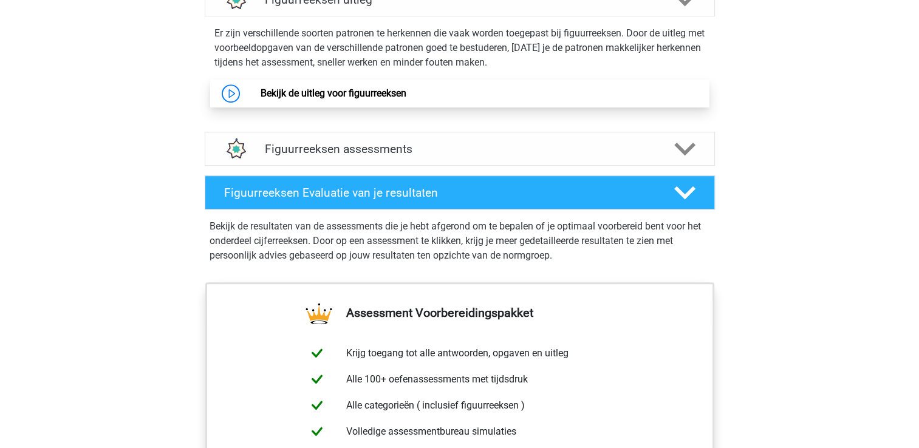
click at [285, 88] on link "Bekijk de uitleg voor figuurreeksen" at bounding box center [334, 93] width 146 height 12
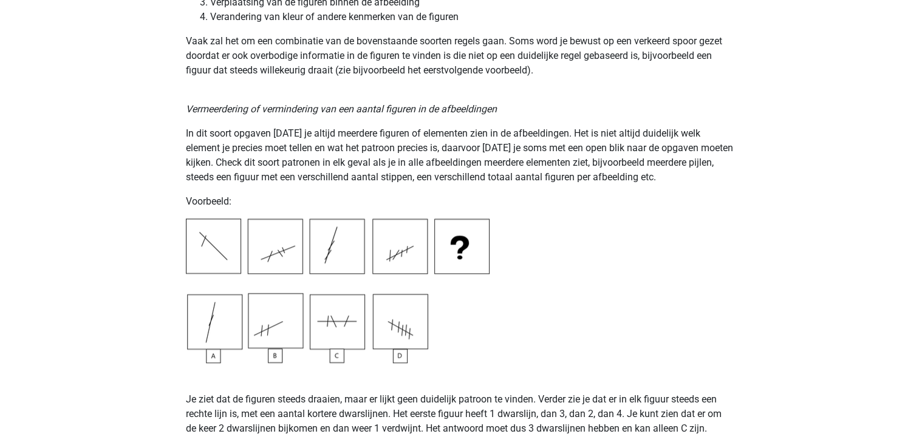
scroll to position [1154, 0]
